Goal: Communication & Community: Share content

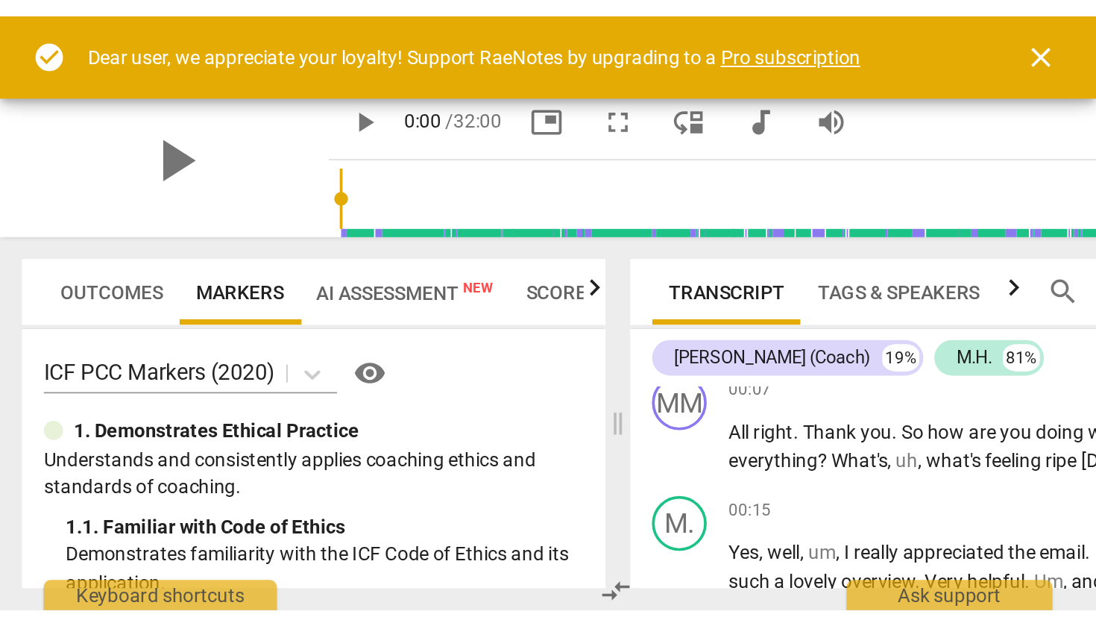
scroll to position [227, 0]
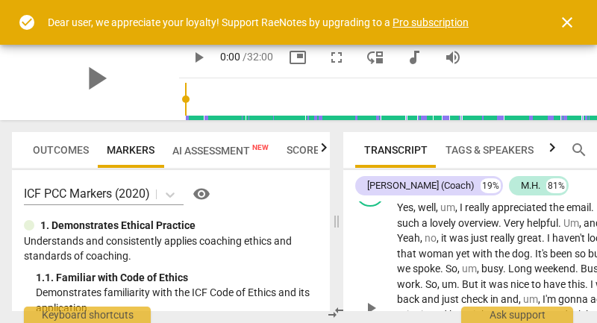
click at [462, 278] on span "But" at bounding box center [471, 284] width 19 height 12
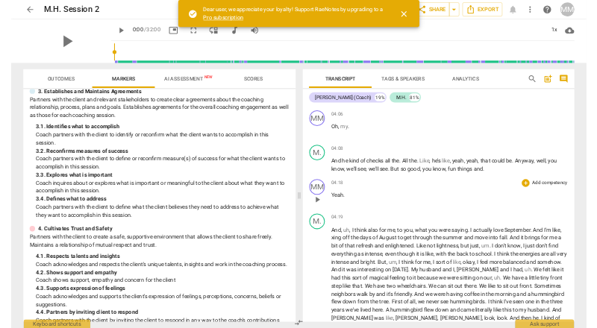
scroll to position [889, 0]
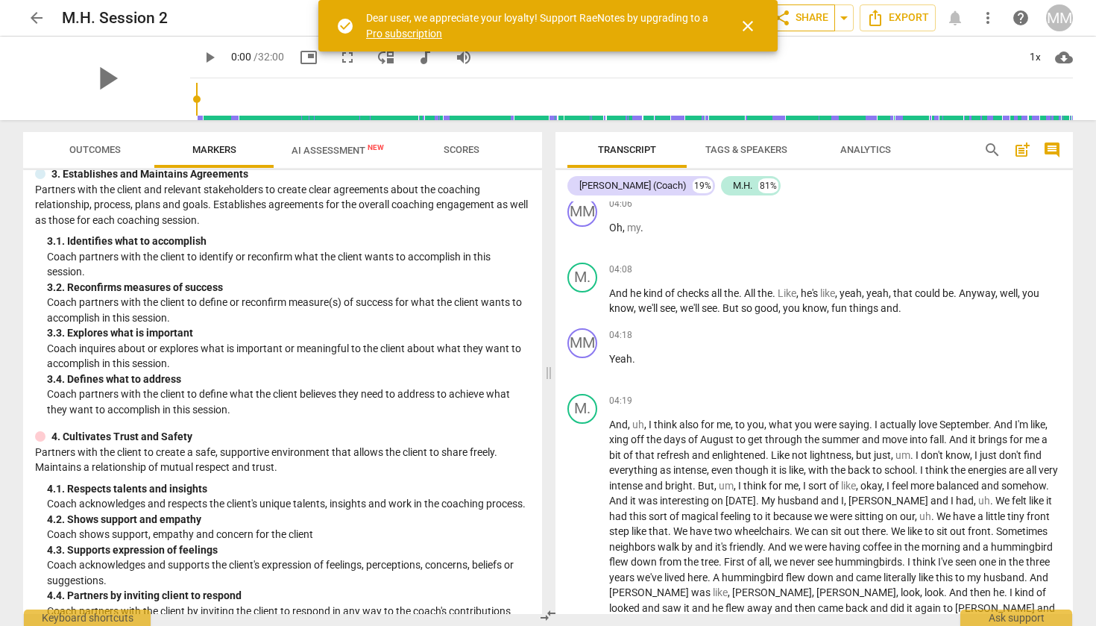
click at [596, 15] on span "share Share" at bounding box center [800, 18] width 55 height 18
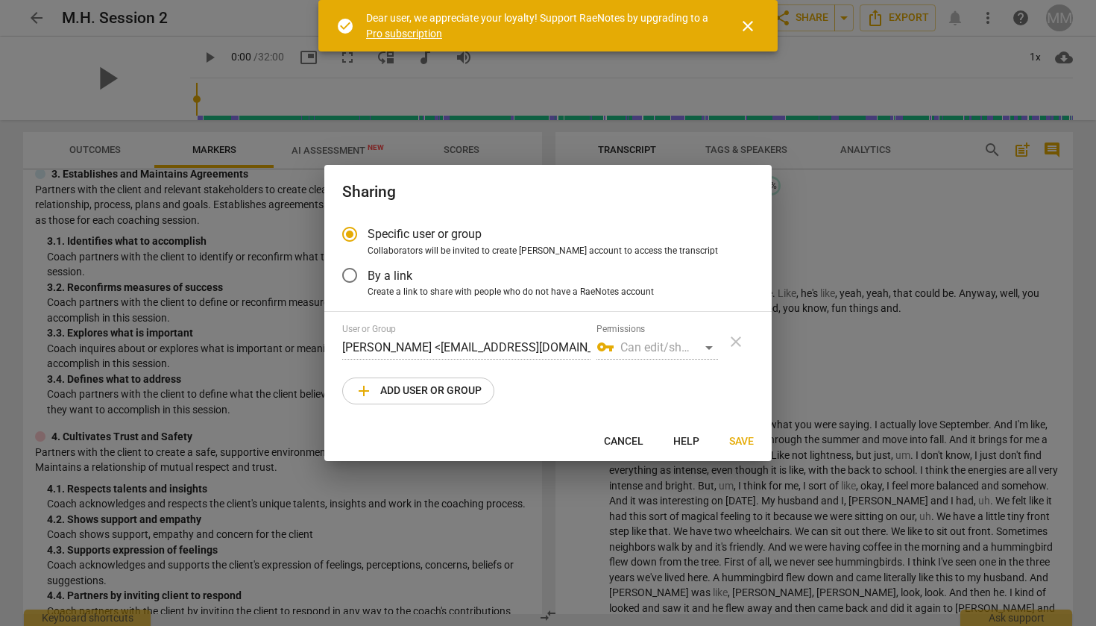
click at [386, 322] on span "add Add user or group" at bounding box center [418, 391] width 127 height 18
radio input "false"
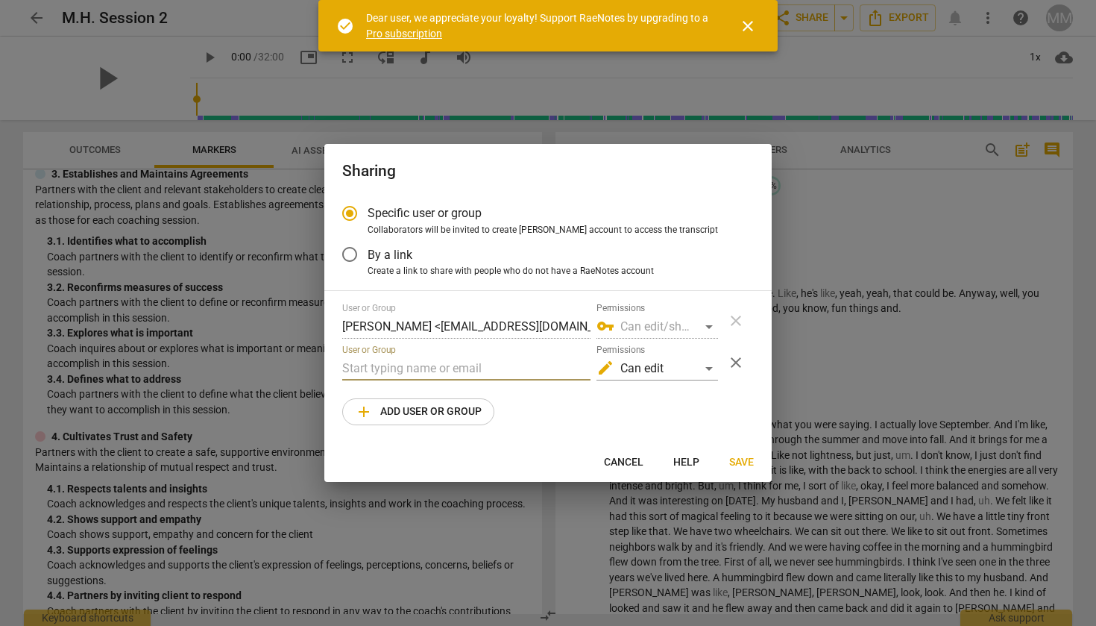
click at [397, 322] on input "text" at bounding box center [466, 368] width 248 height 24
type input "[PERSON_NAME]"
radio input "false"
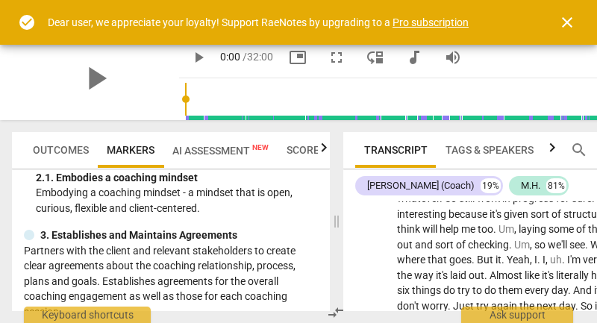
click at [565, 21] on span "close" at bounding box center [567, 22] width 18 height 18
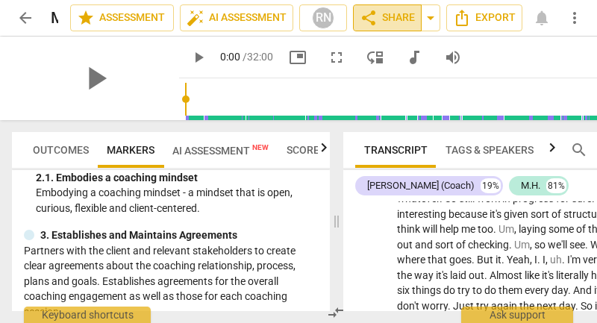
click at [392, 18] on span "share Share" at bounding box center [386, 18] width 55 height 18
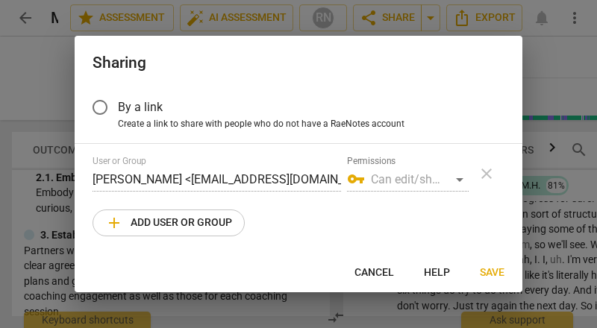
scroll to position [38, 0]
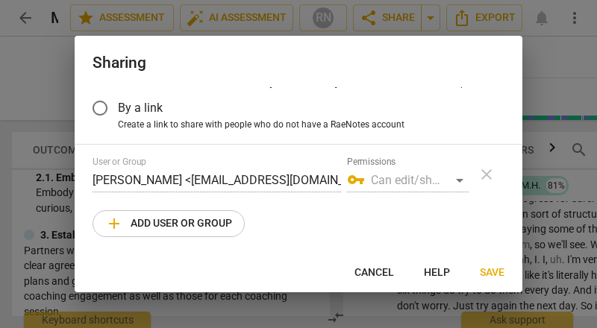
click at [164, 218] on span "add Add user or group" at bounding box center [168, 224] width 127 height 18
radio input "false"
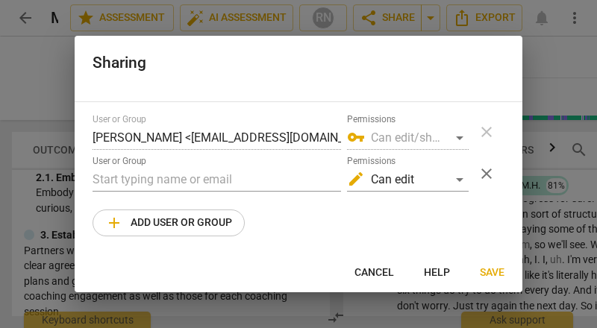
scroll to position [80, 0]
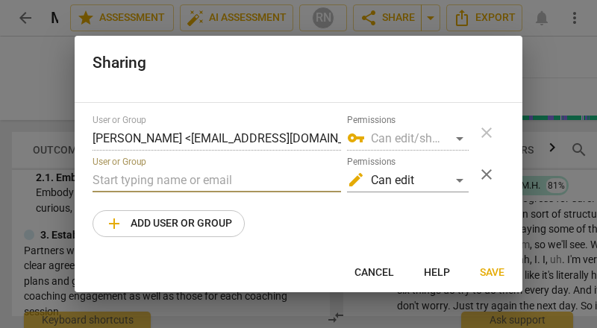
click at [121, 181] on input "text" at bounding box center [216, 181] width 248 height 24
paste input "[EMAIL_ADDRESS][DOMAIN_NAME]"
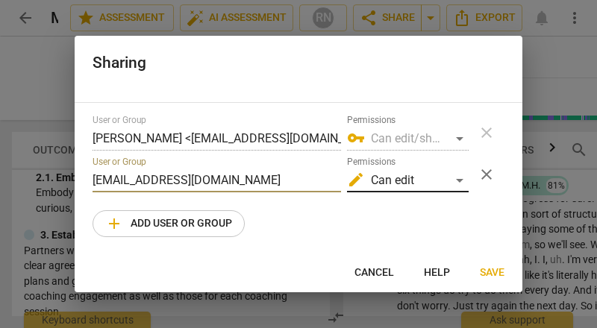
type input "[EMAIL_ADDRESS][DOMAIN_NAME]"
click at [449, 180] on div "edit Can edit" at bounding box center [408, 181] width 122 height 24
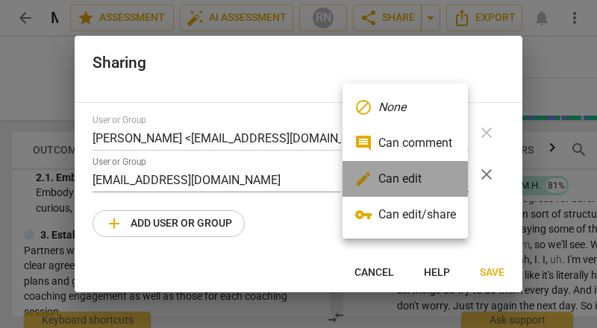
click at [449, 180] on li "edit Can edit" at bounding box center [404, 179] width 125 height 36
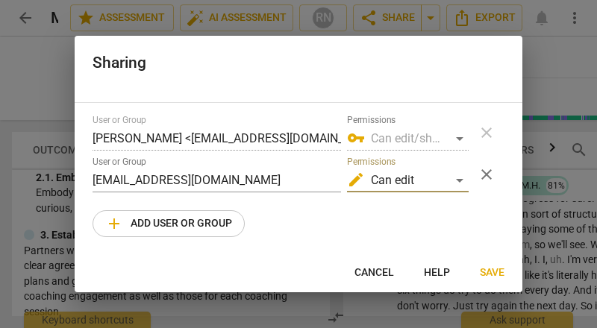
click at [492, 266] on span "Save" at bounding box center [491, 272] width 25 height 15
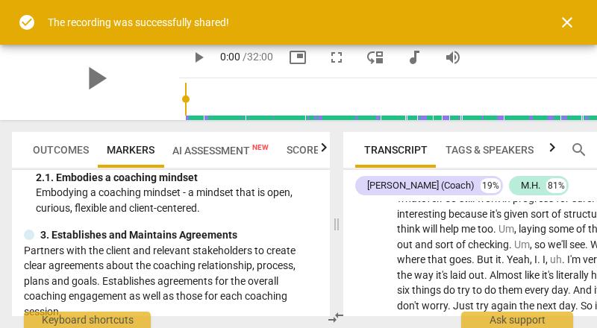
radio input "false"
type input "[PERSON_NAME] <[EMAIL_ADDRESS][DOMAIN_NAME]>"
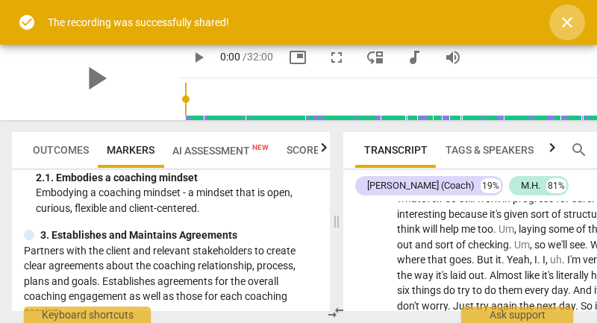
click at [569, 25] on span "close" at bounding box center [567, 22] width 18 height 18
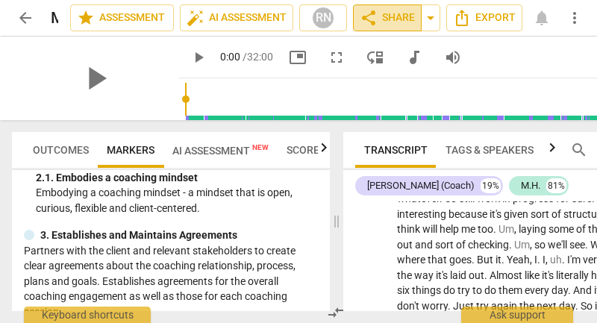
click at [386, 20] on span "share Share" at bounding box center [386, 18] width 55 height 18
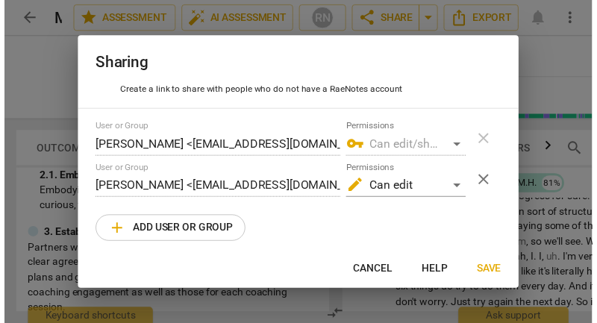
scroll to position [78, 0]
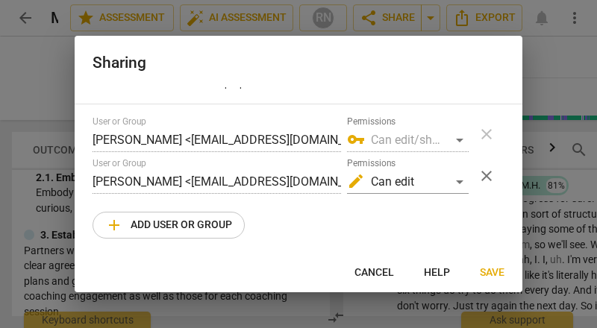
click at [492, 271] on span "Save" at bounding box center [491, 272] width 25 height 15
radio input "false"
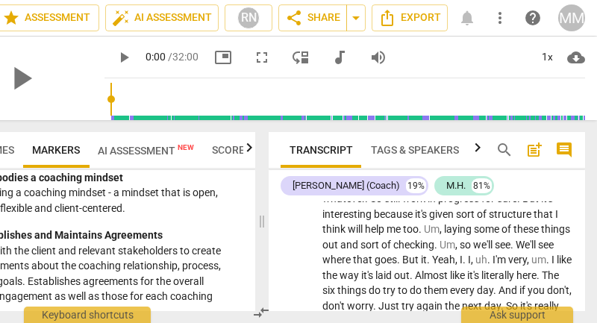
scroll to position [0, 75]
